Goal: Task Accomplishment & Management: Manage account settings

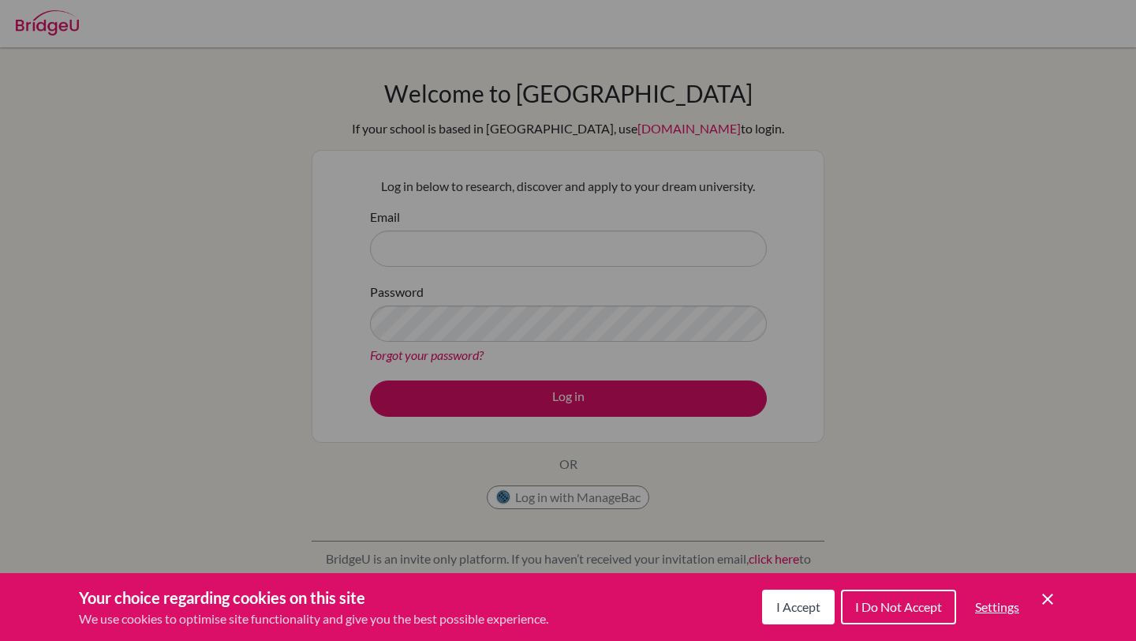
click at [789, 600] on span "I Accept" at bounding box center [799, 606] width 44 height 15
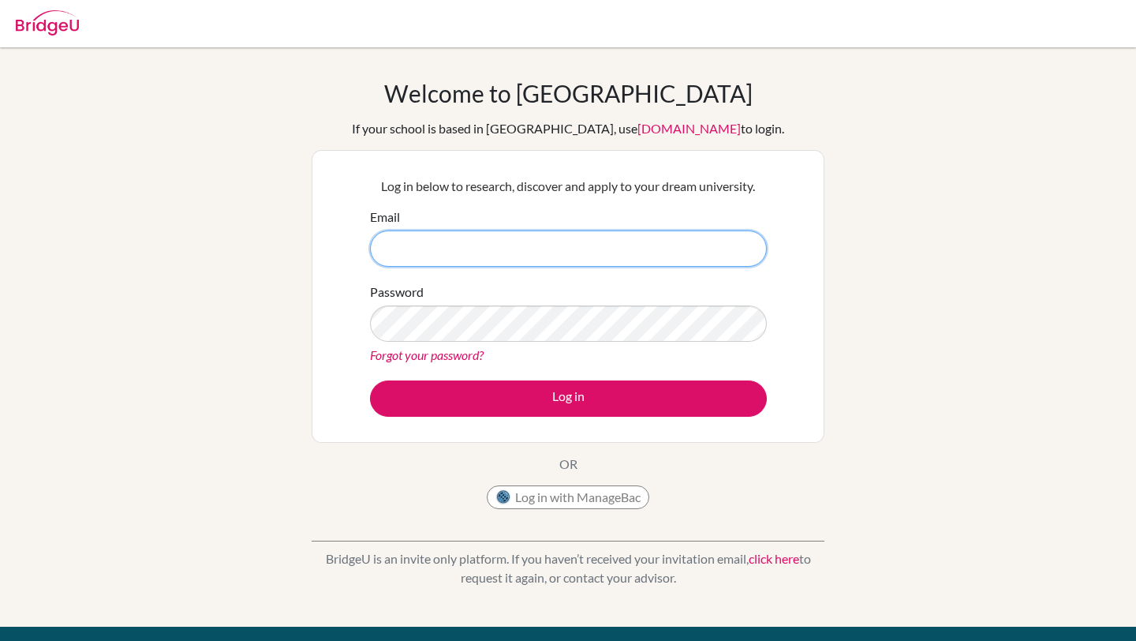
click at [597, 245] on input "Email" at bounding box center [568, 248] width 397 height 36
type input "haruto.ishihara11272008@gmail.com"
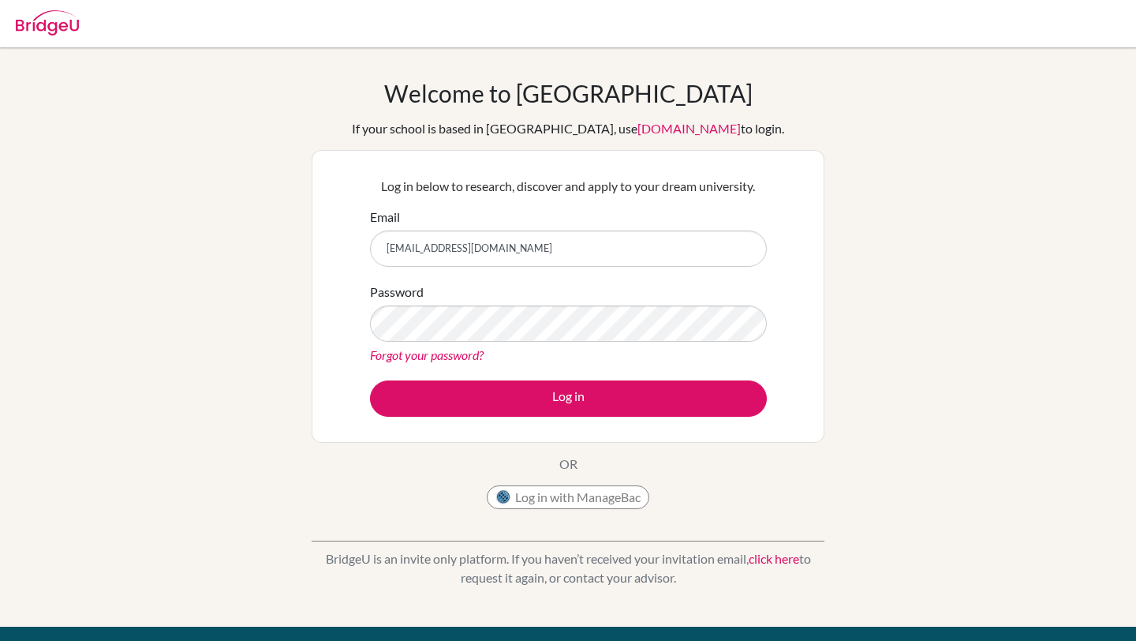
click at [760, 559] on link "click here" at bounding box center [774, 558] width 51 height 15
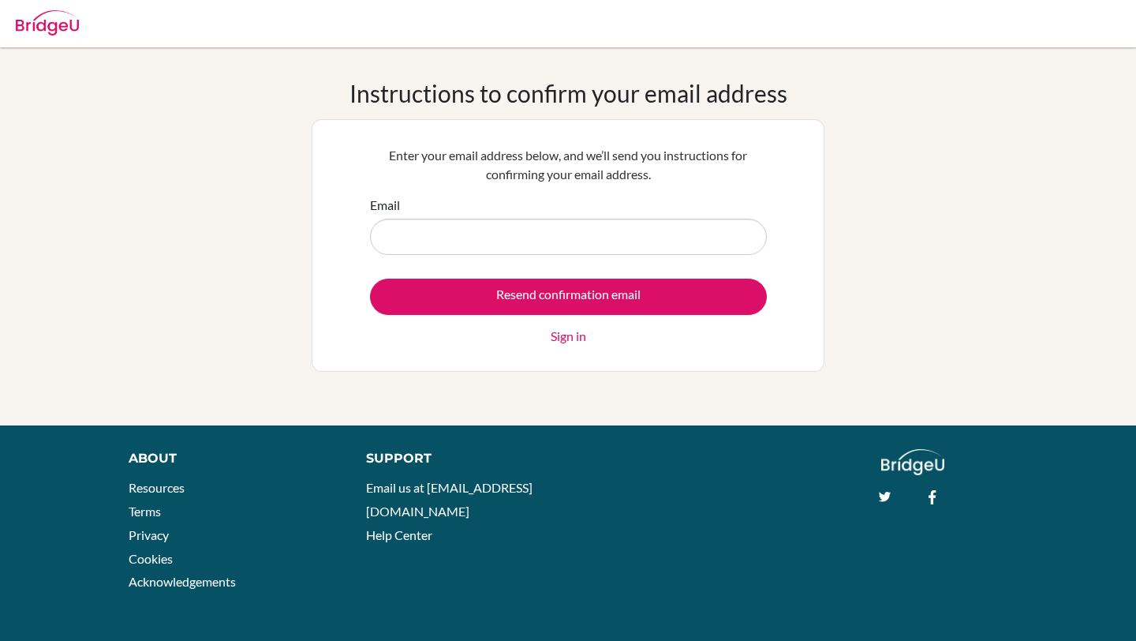
click at [65, 29] on img at bounding box center [47, 22] width 63 height 25
click at [489, 223] on input "Email" at bounding box center [568, 237] width 397 height 36
type input "[EMAIL_ADDRESS][DOMAIN_NAME]"
click at [571, 340] on link "Sign in" at bounding box center [569, 336] width 36 height 19
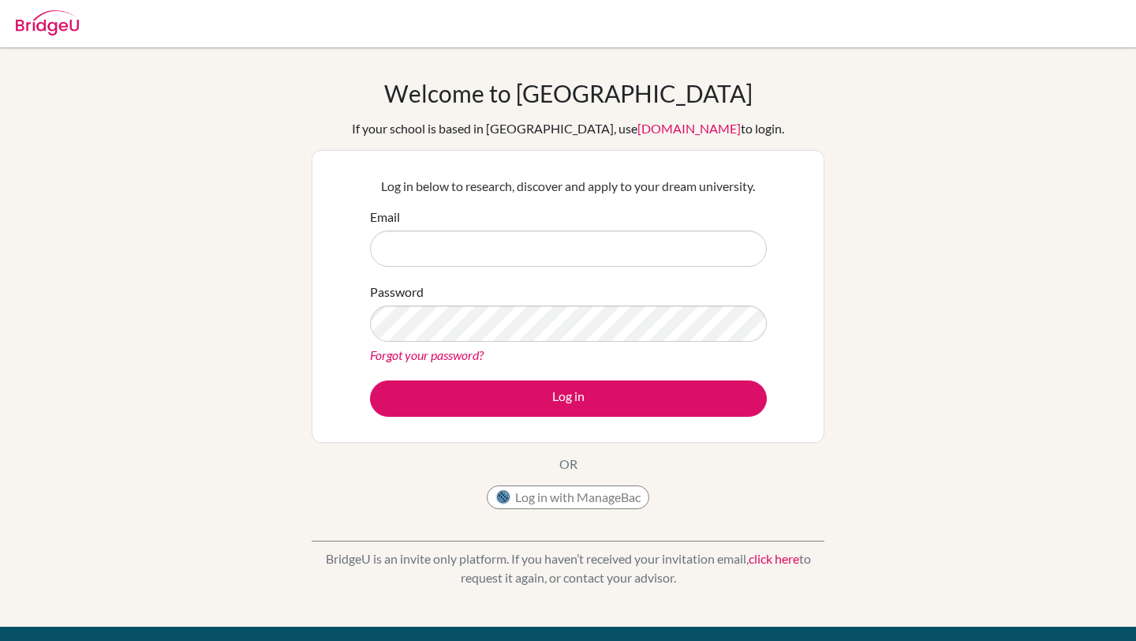
click at [530, 229] on div "Email" at bounding box center [568, 237] width 397 height 59
click at [525, 256] on input "Email" at bounding box center [568, 248] width 397 height 36
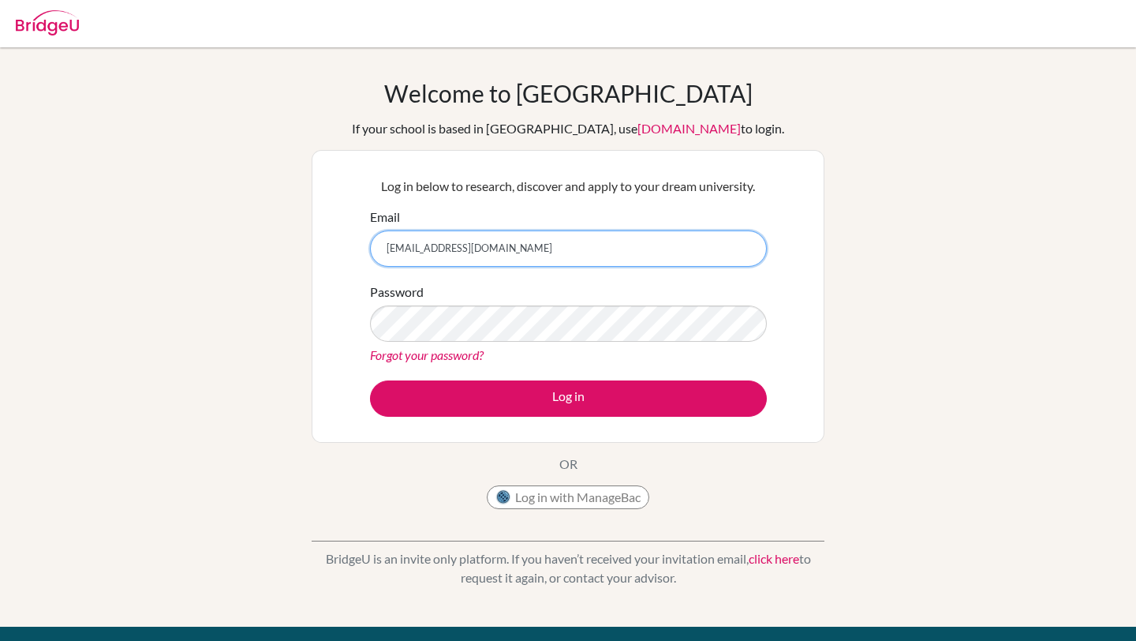
type input "[EMAIL_ADDRESS][DOMAIN_NAME]"
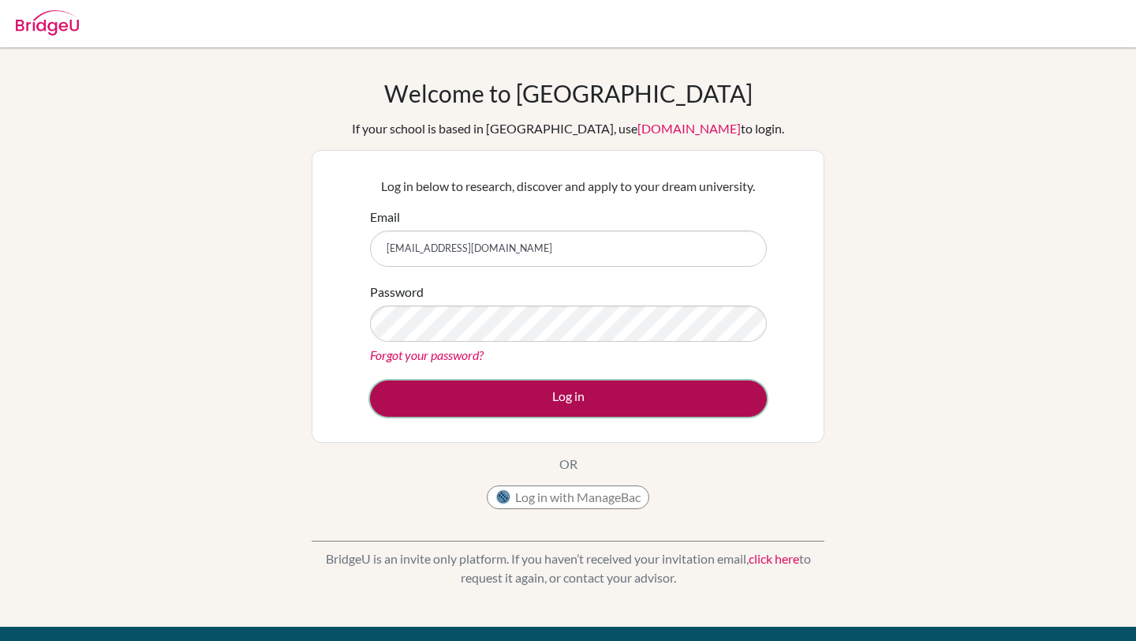
click at [500, 399] on button "Log in" at bounding box center [568, 398] width 397 height 36
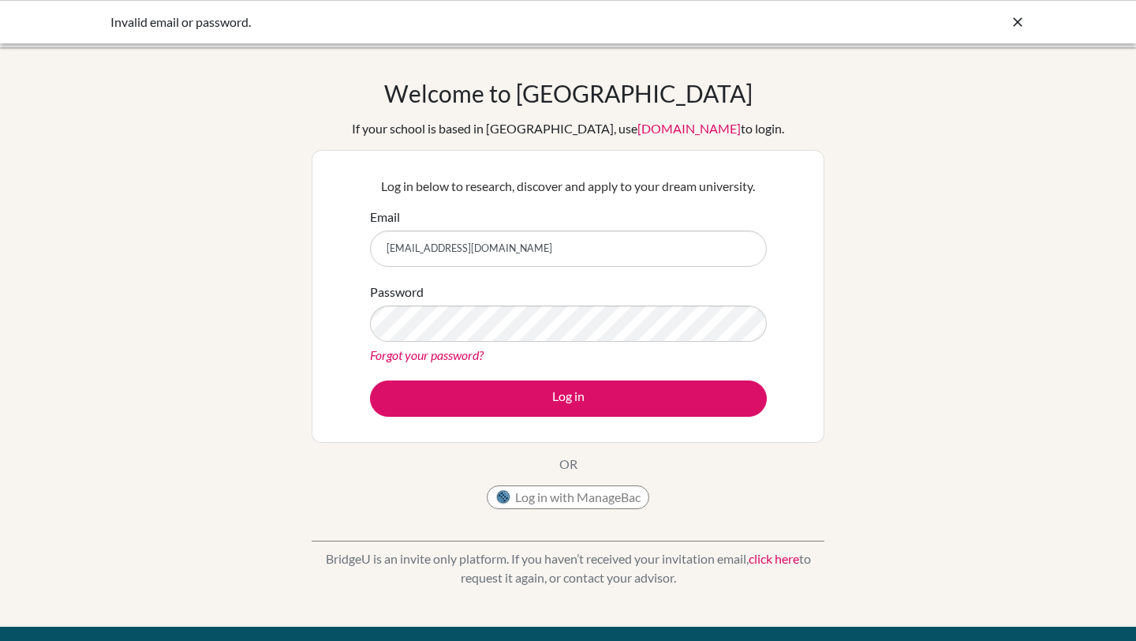
click at [1025, 24] on icon at bounding box center [1018, 22] width 16 height 16
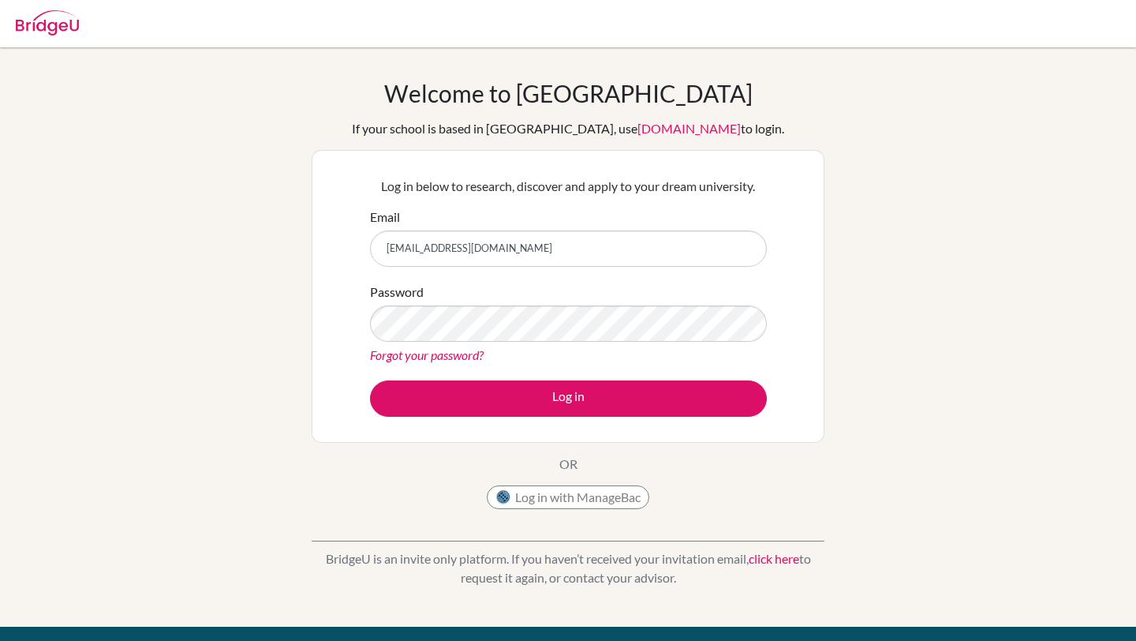
click at [34, 26] on img at bounding box center [47, 22] width 63 height 25
click at [72, 28] on img at bounding box center [47, 22] width 63 height 25
type input "[EMAIL_ADDRESS][DOMAIN_NAME]"
click at [487, 344] on div "Password Forgot your password?" at bounding box center [568, 324] width 397 height 82
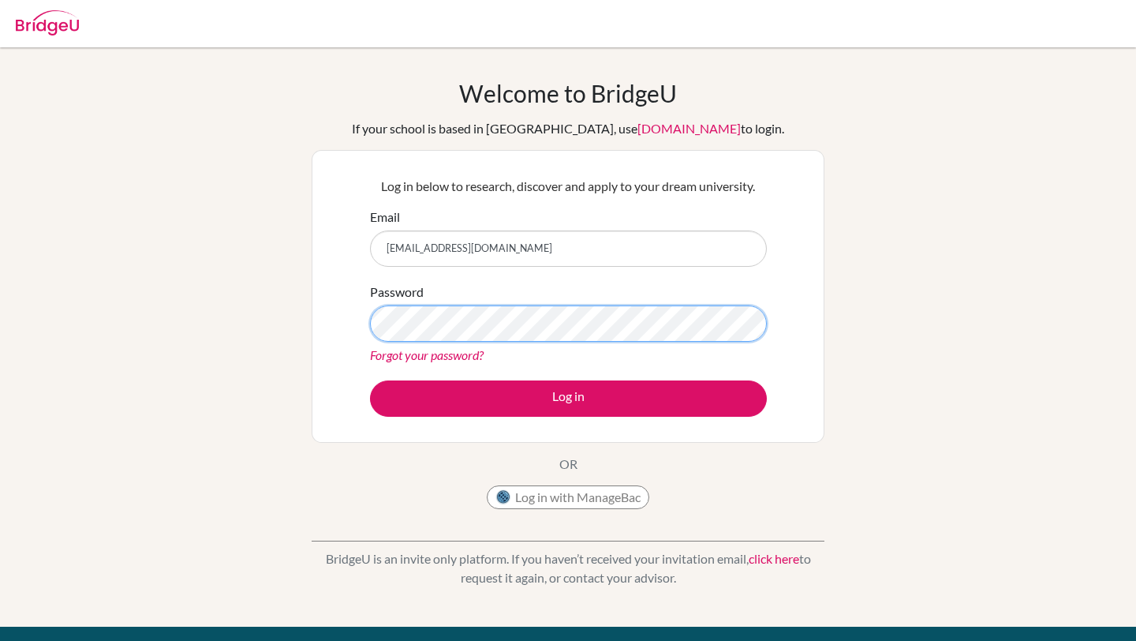
click at [370, 380] on button "Log in" at bounding box center [568, 398] width 397 height 36
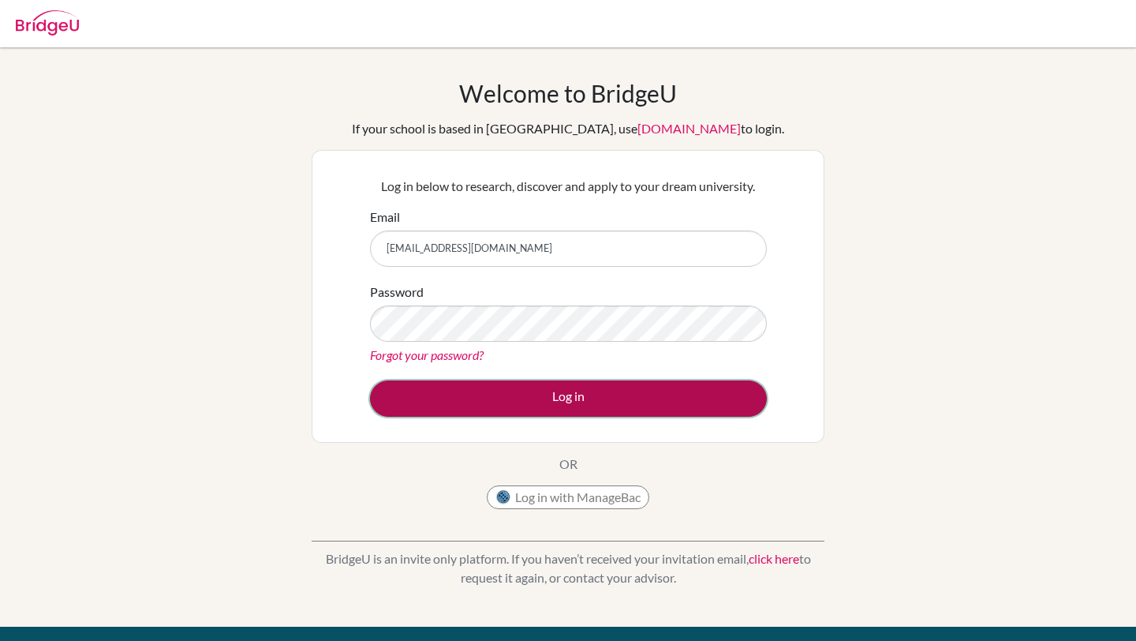
click at [535, 395] on button "Log in" at bounding box center [568, 398] width 397 height 36
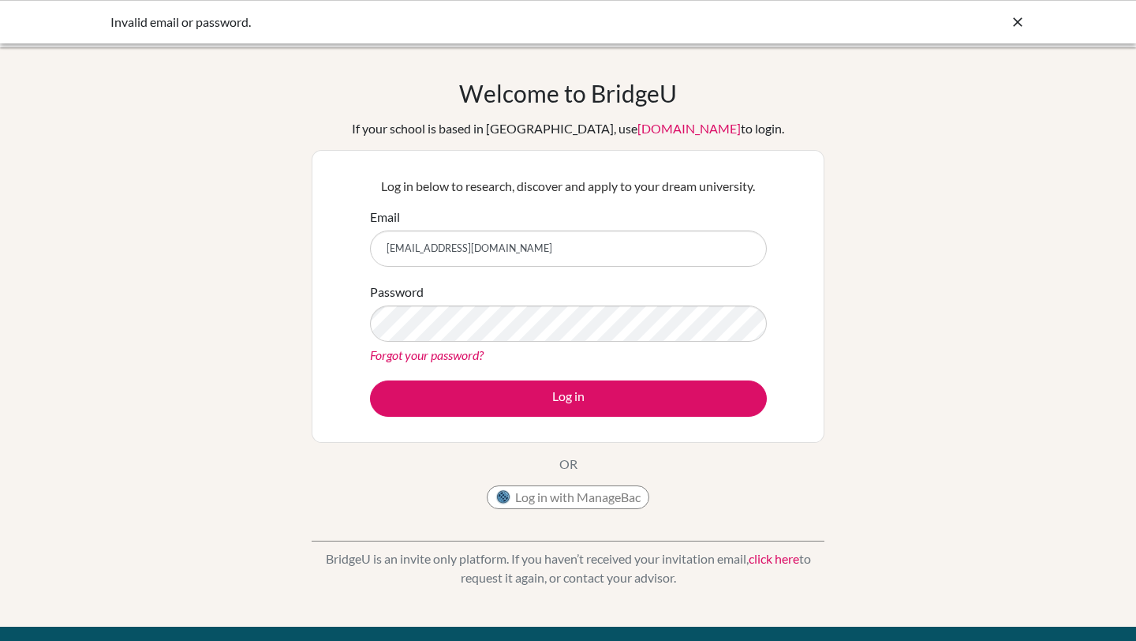
click at [1016, 14] on icon at bounding box center [1018, 22] width 16 height 16
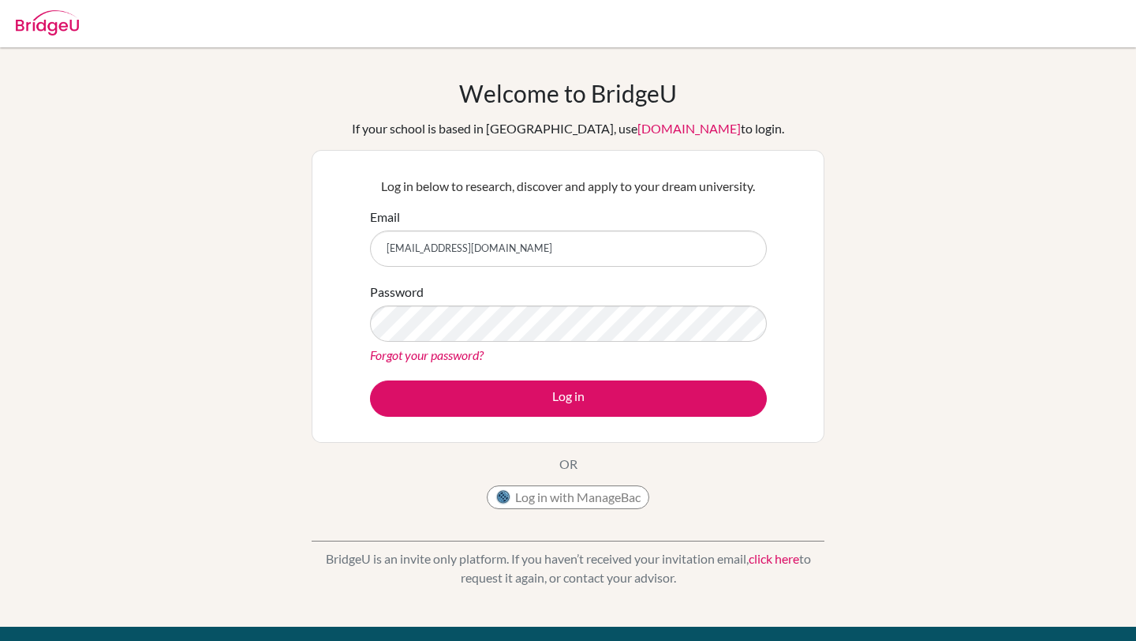
click at [62, 31] on img at bounding box center [47, 22] width 63 height 25
click at [39, 37] on div at bounding box center [47, 20] width 63 height 47
